Goal: Navigation & Orientation: Find specific page/section

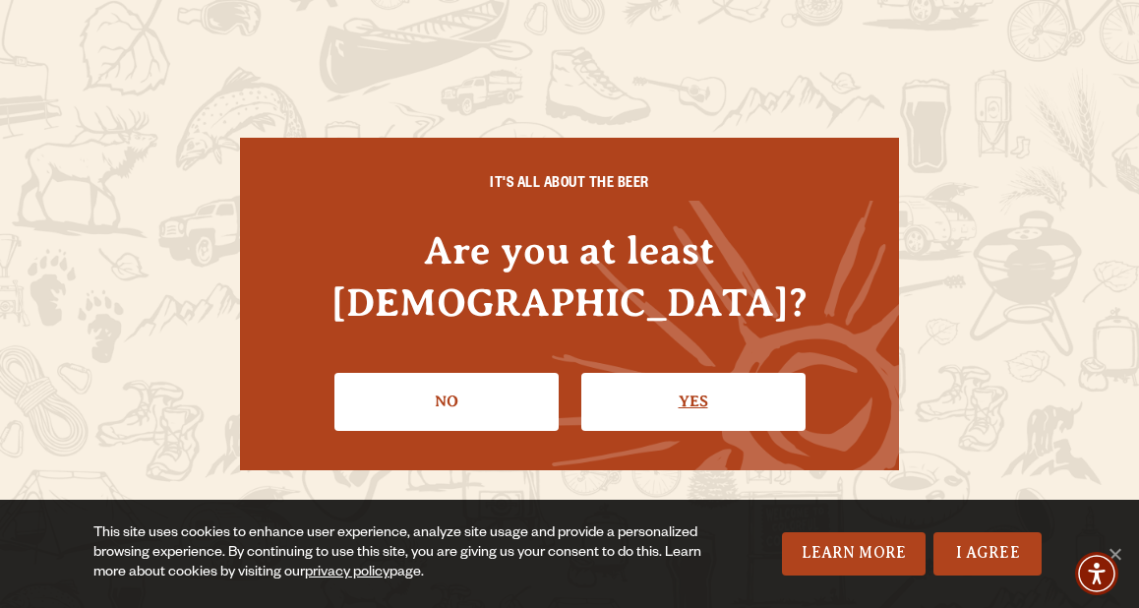
click at [684, 374] on link "Yes" at bounding box center [693, 401] width 224 height 57
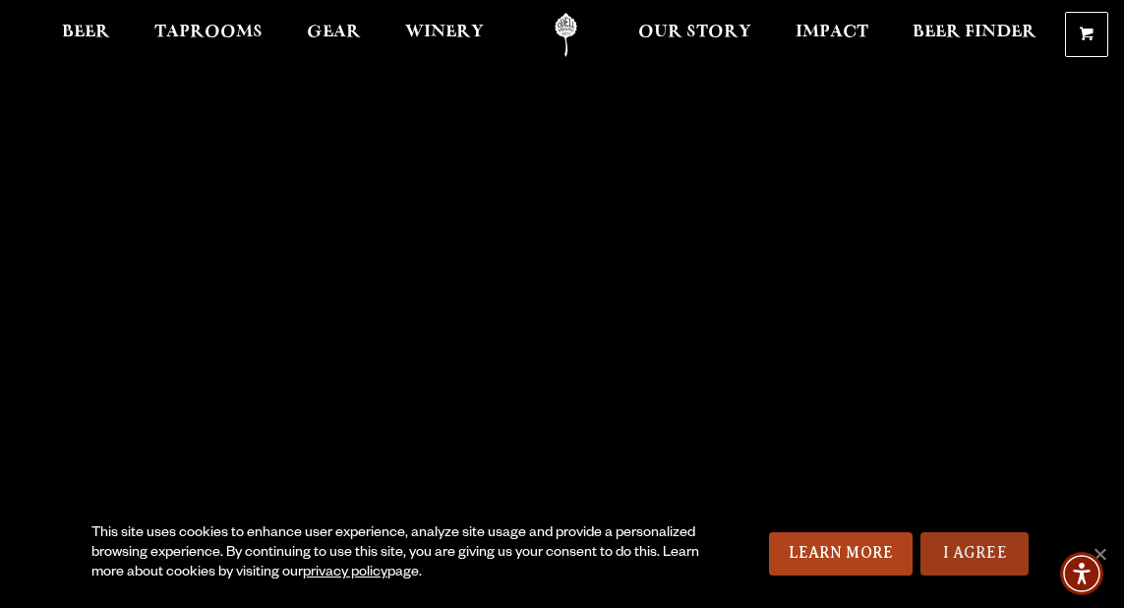
click at [965, 554] on link "I Agree" at bounding box center [974, 553] width 108 height 43
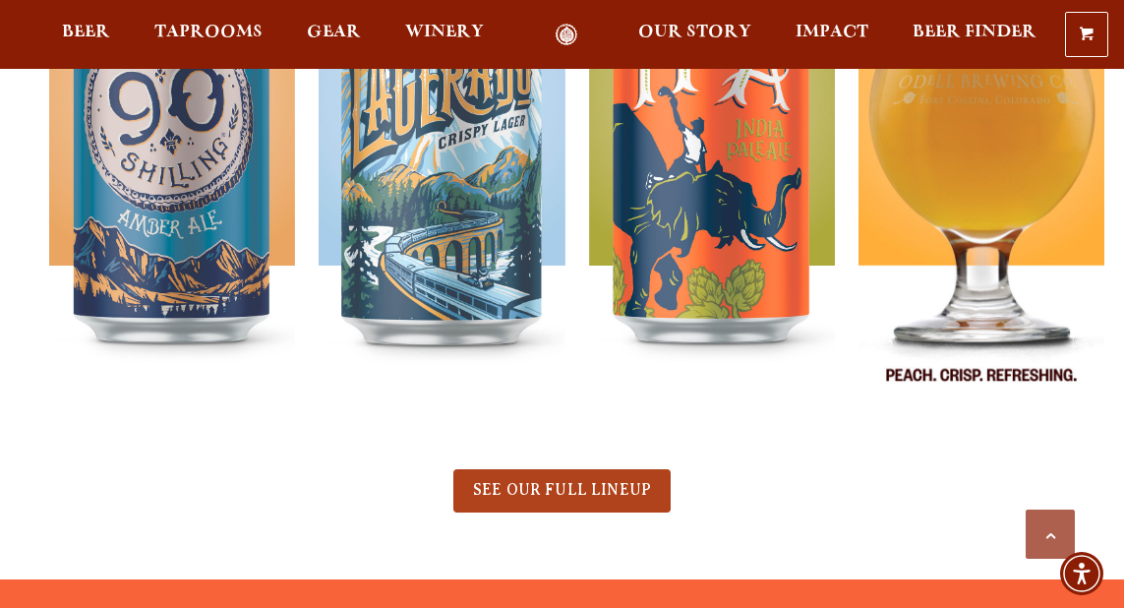
scroll to position [885, 0]
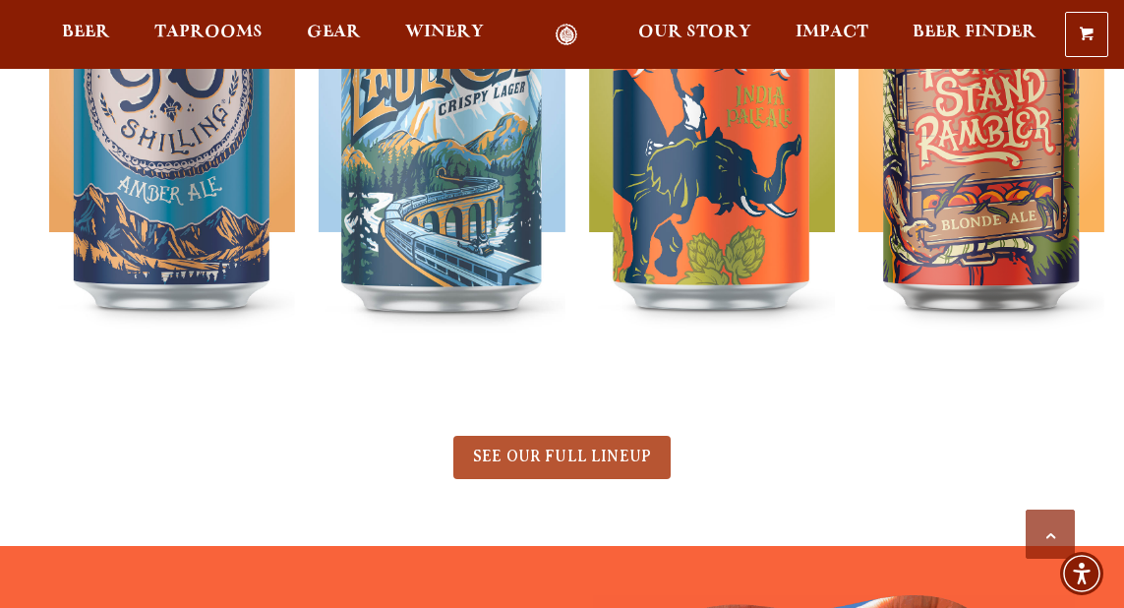
click at [577, 460] on span "SEE OUR FULL LINEUP" at bounding box center [562, 456] width 178 height 18
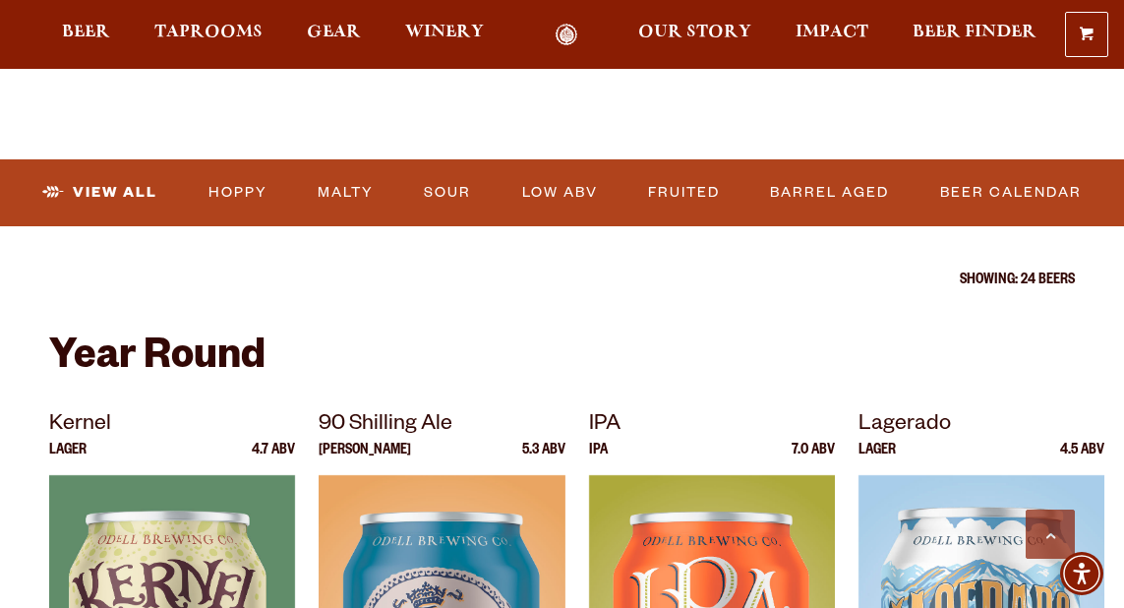
scroll to position [590, 0]
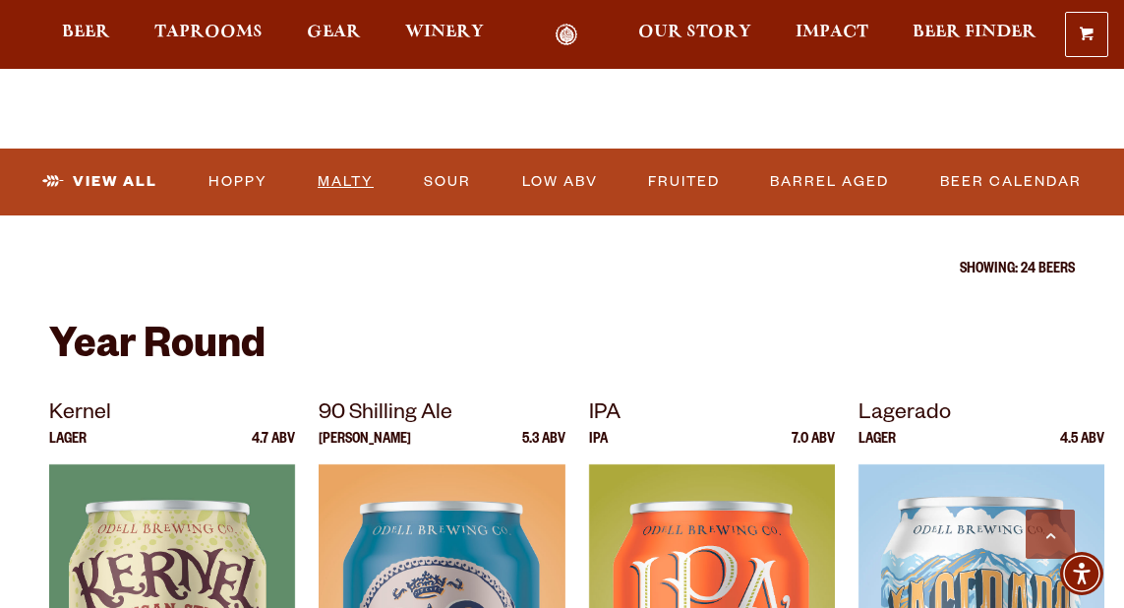
click at [349, 178] on link "Malty" at bounding box center [346, 181] width 72 height 45
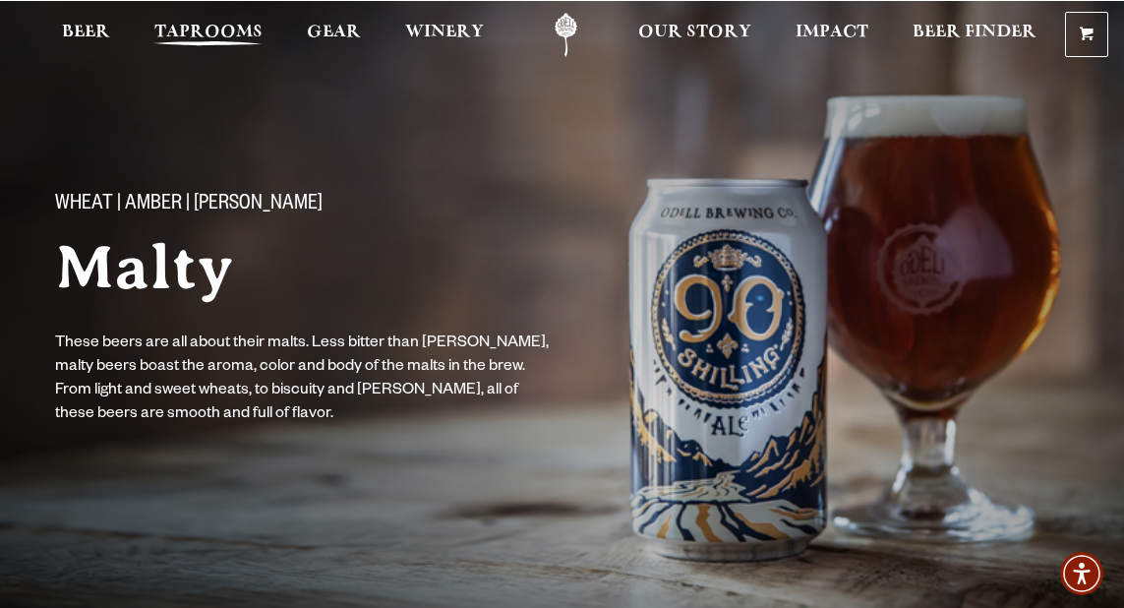
click at [216, 32] on span "Taprooms" at bounding box center [208, 33] width 108 height 16
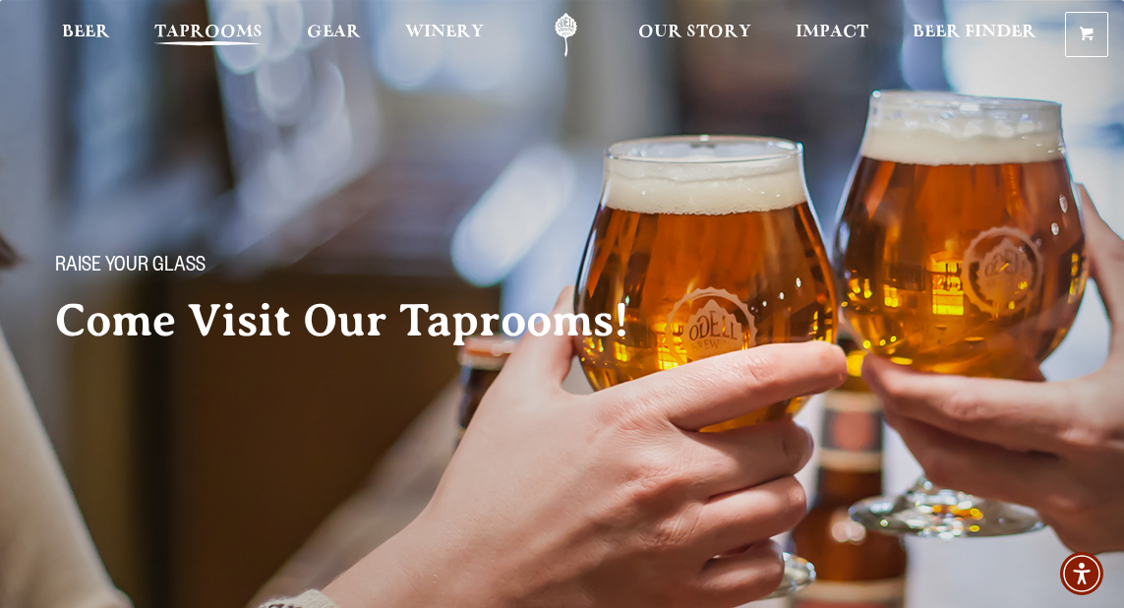
click at [212, 30] on span "Taprooms" at bounding box center [208, 33] width 108 height 16
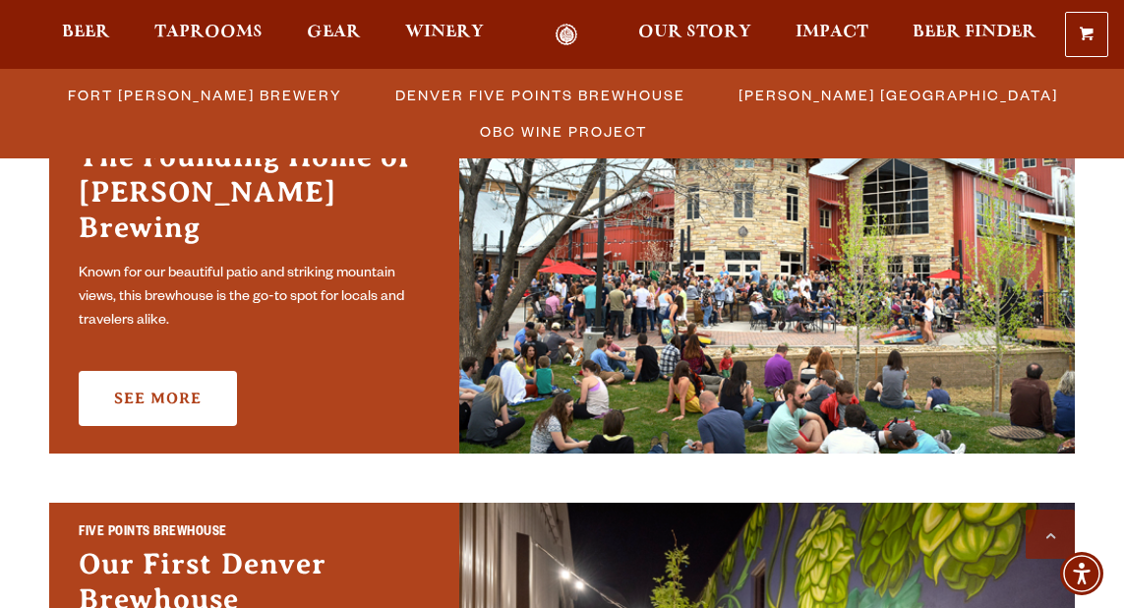
scroll to position [590, 0]
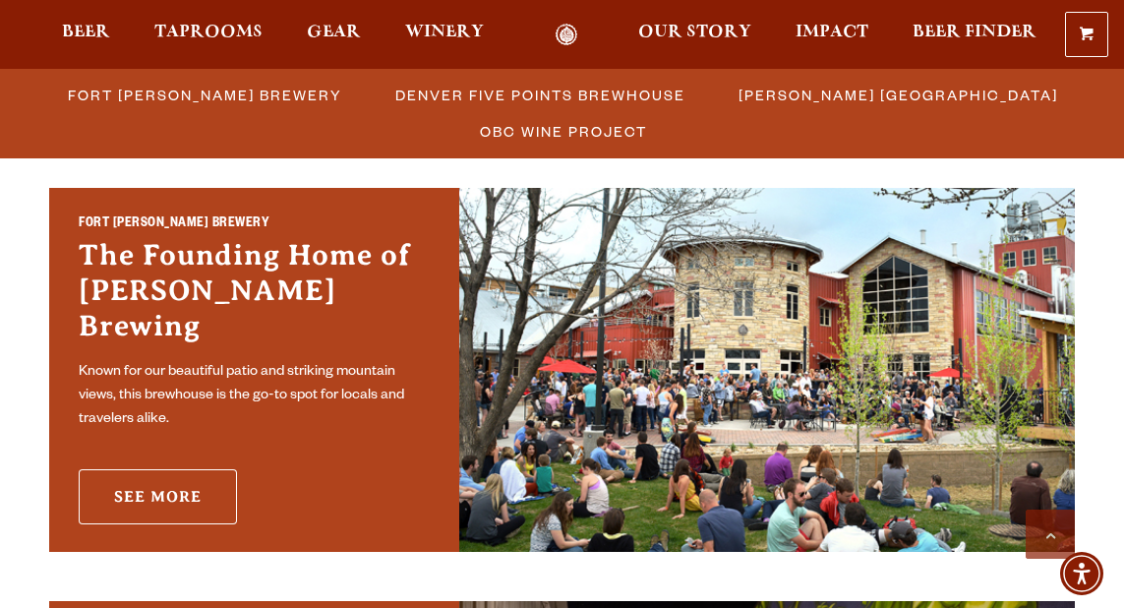
click at [169, 478] on link "See More" at bounding box center [158, 496] width 158 height 55
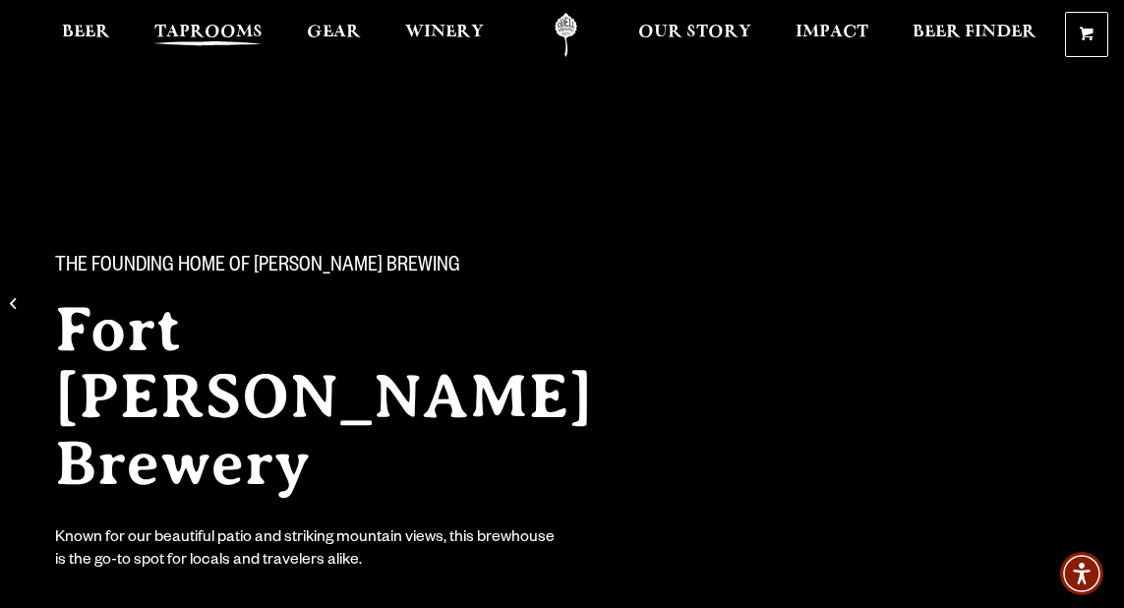
click at [224, 32] on span "Taprooms" at bounding box center [208, 33] width 108 height 16
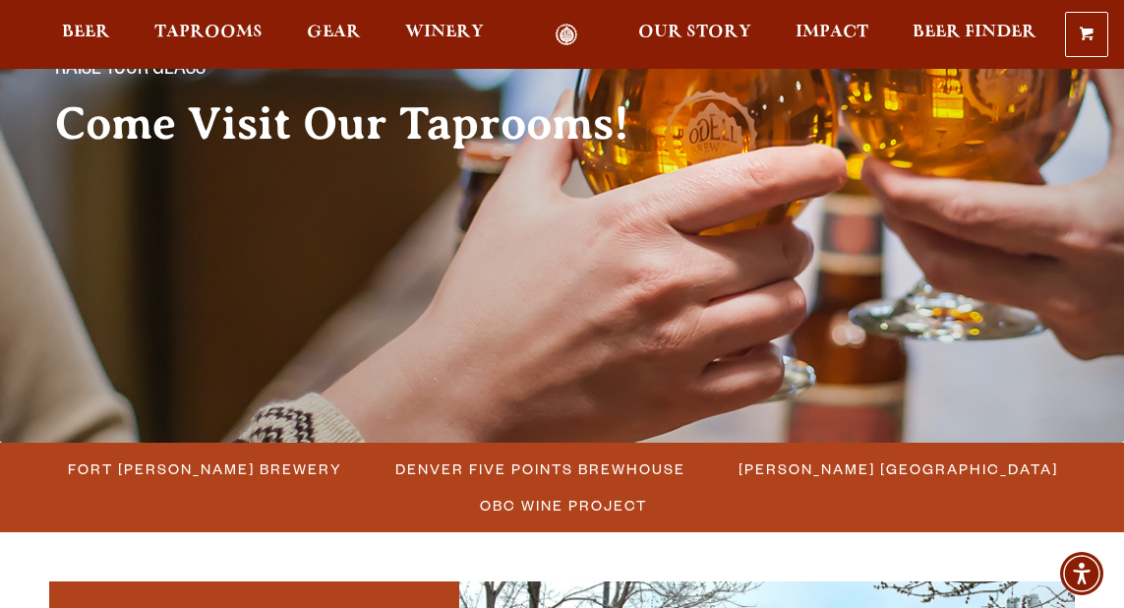
scroll to position [492, 0]
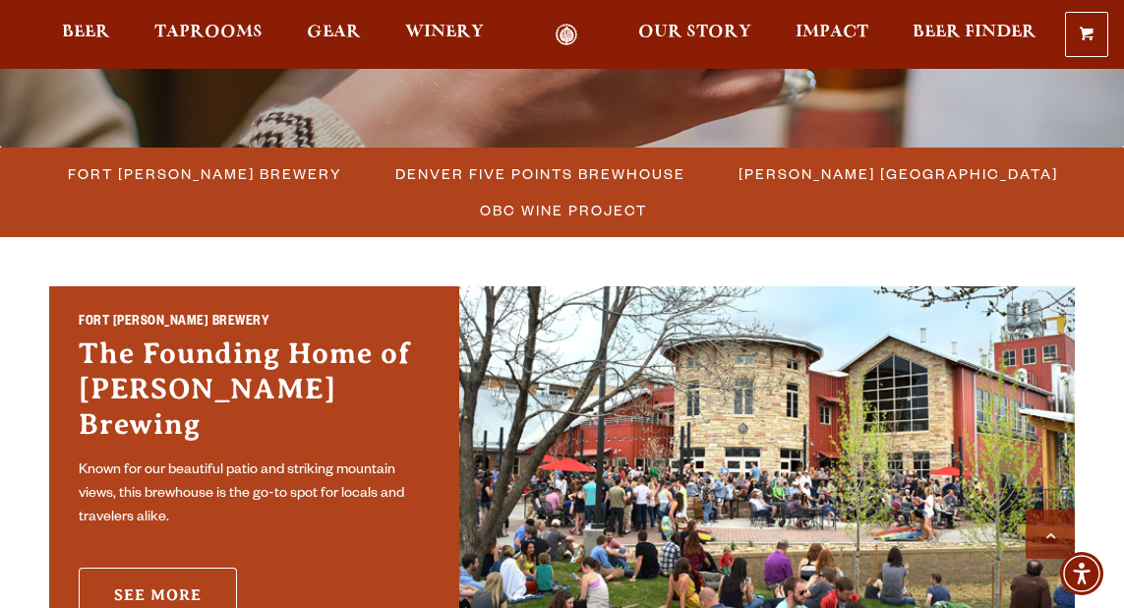
click at [161, 579] on link "See More" at bounding box center [158, 594] width 158 height 55
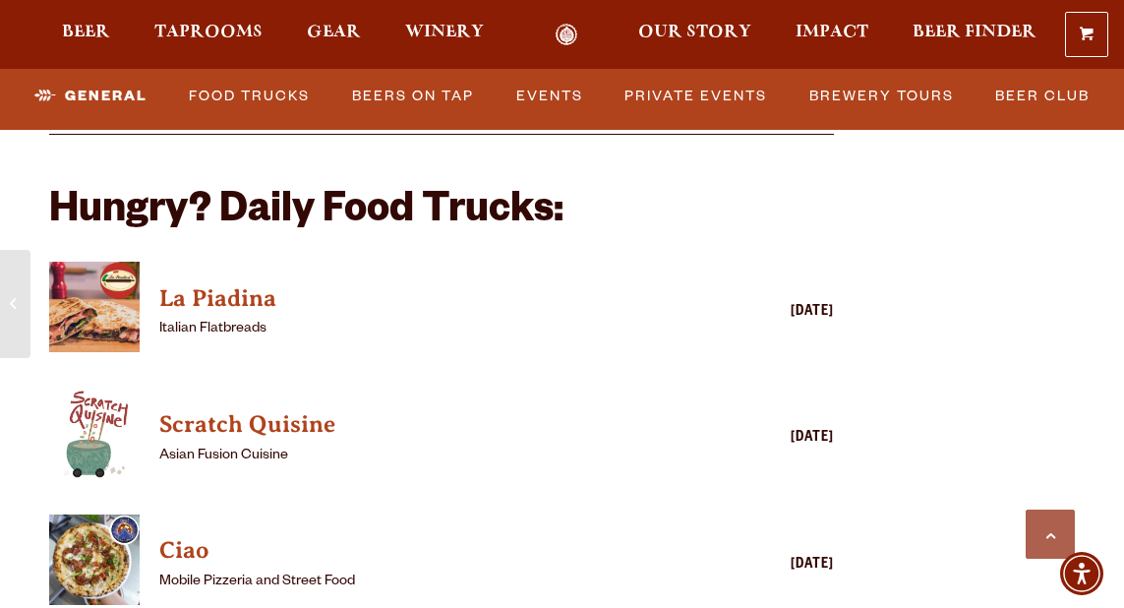
scroll to position [4542, 0]
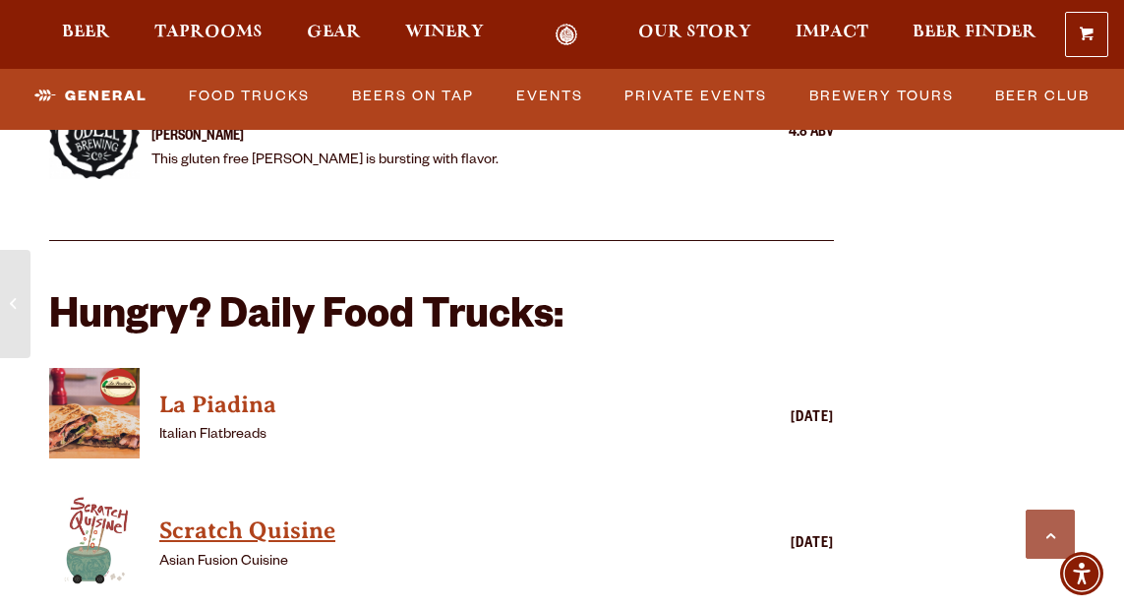
click at [237, 515] on h4 "Scratch Quisine" at bounding box center [412, 530] width 507 height 31
click at [214, 389] on h4 "La Piadina" at bounding box center [412, 404] width 507 height 31
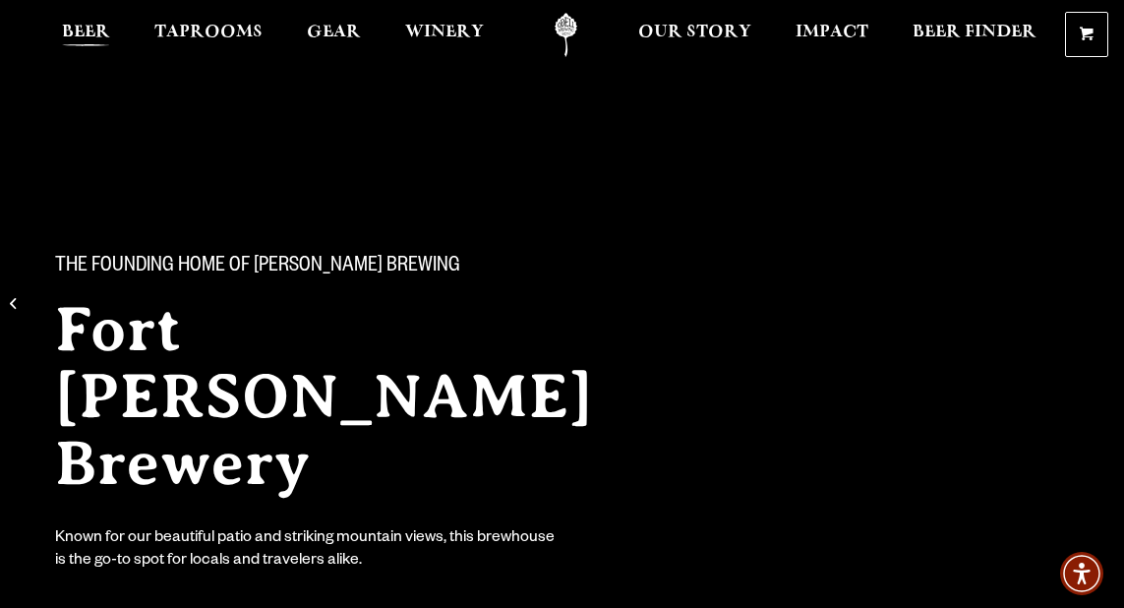
click at [81, 28] on span "Beer" at bounding box center [86, 33] width 48 height 16
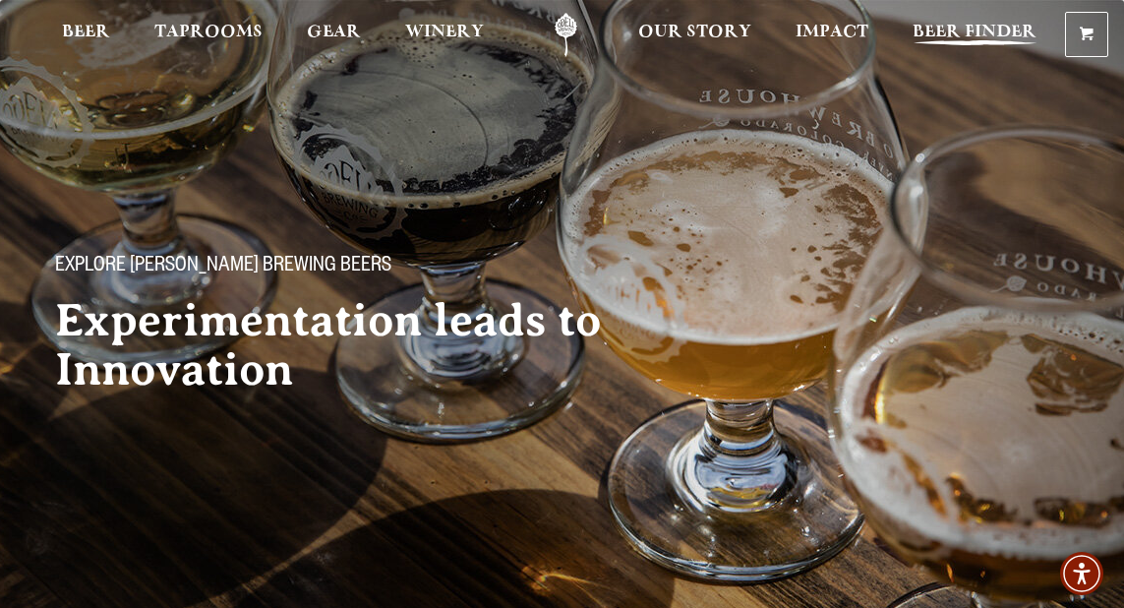
click at [1000, 29] on span "Beer Finder" at bounding box center [974, 33] width 124 height 16
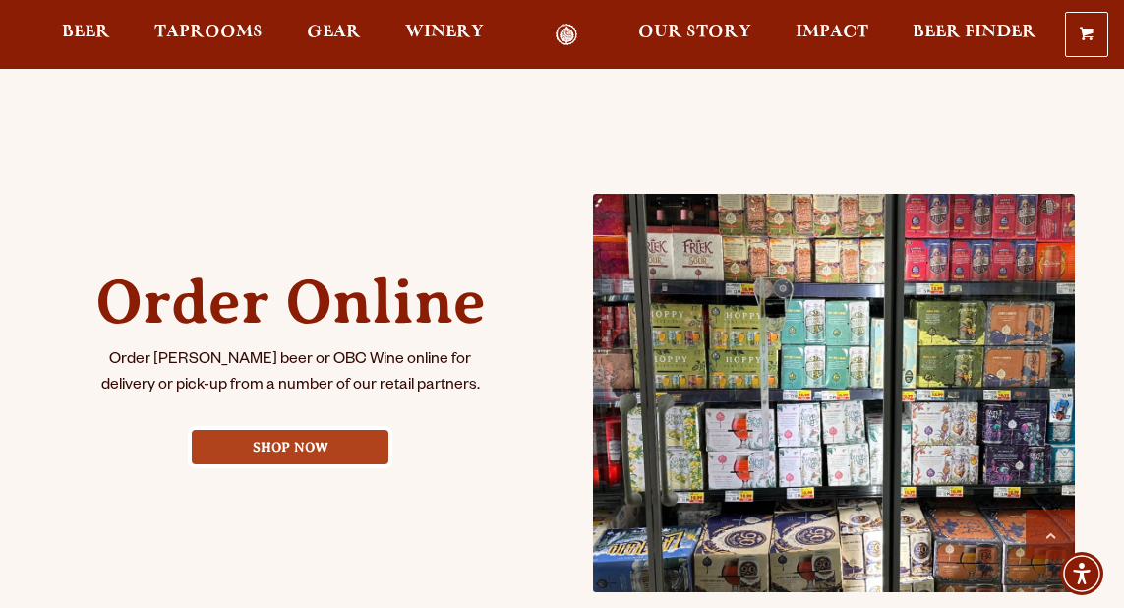
scroll to position [763, 0]
